Goal: Task Accomplishment & Management: Manage account settings

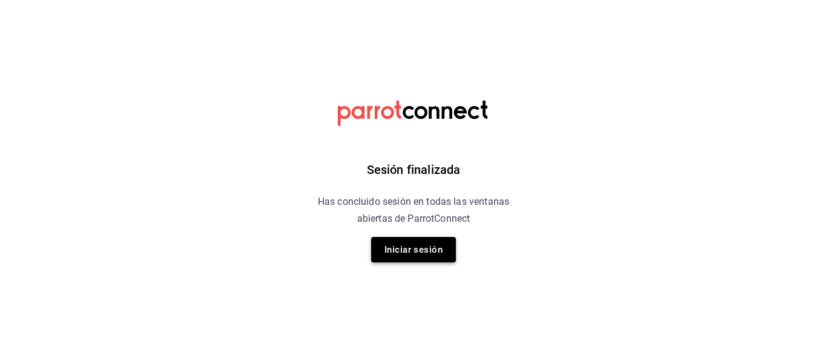
click at [430, 248] on button "Iniciar sesión" at bounding box center [413, 249] width 85 height 25
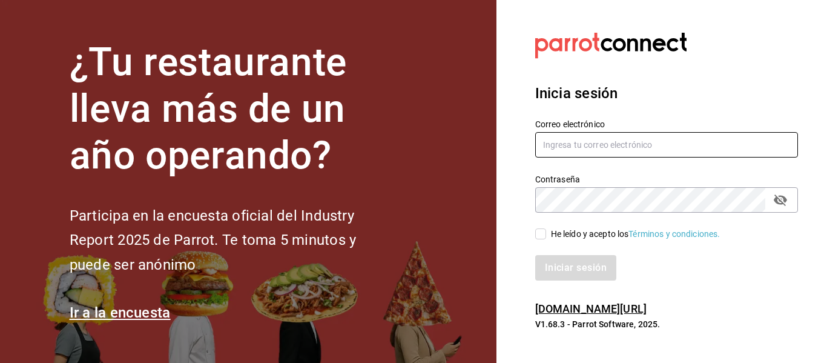
click at [630, 142] on input "text" at bounding box center [666, 144] width 263 height 25
type input "R"
type input "[EMAIL_ADDRESS][DOMAIN_NAME]"
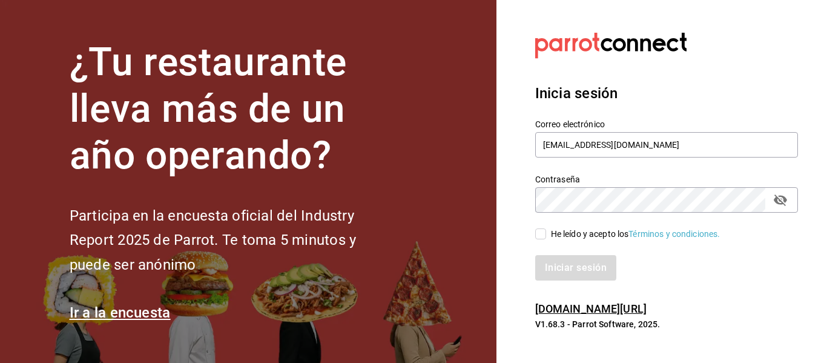
click at [534, 236] on div "He leído y acepto los Términos y condiciones." at bounding box center [659, 226] width 277 height 28
click at [541, 236] on input "He leído y acepto los Términos y condiciones." at bounding box center [540, 233] width 11 height 11
checkbox input "true"
click at [571, 273] on button "Iniciar sesión" at bounding box center [576, 267] width 82 height 25
